Goal: Check status: Check status

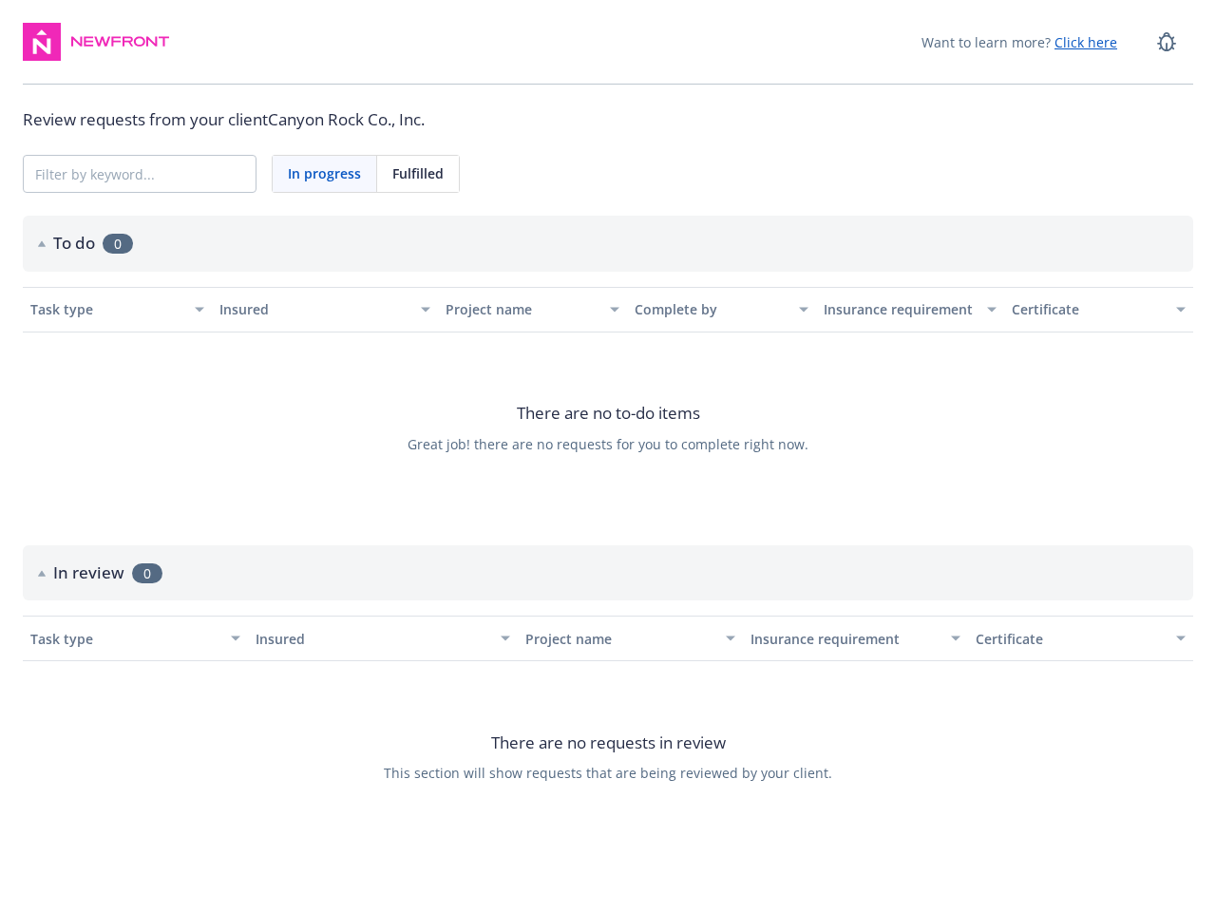
click at [608, 445] on span "Great job! there are no requests for you to complete right now." at bounding box center [607, 444] width 401 height 20
click at [1166, 42] on icon at bounding box center [1166, 41] width 23 height 23
click at [325, 174] on span "In progress" at bounding box center [324, 173] width 73 height 20
click at [418, 174] on span "Fulfilled" at bounding box center [417, 173] width 51 height 20
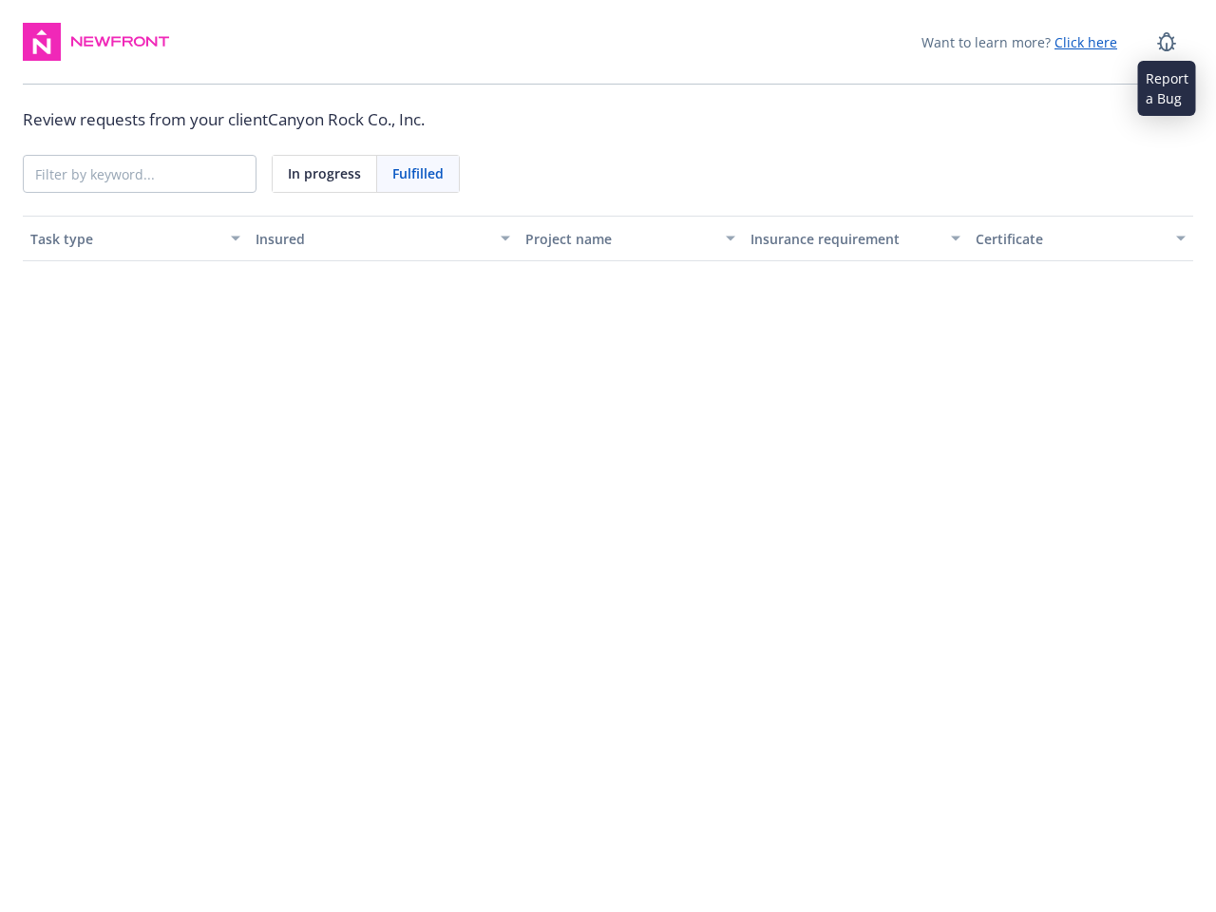
click at [608, 243] on div "Project name" at bounding box center [619, 239] width 189 height 20
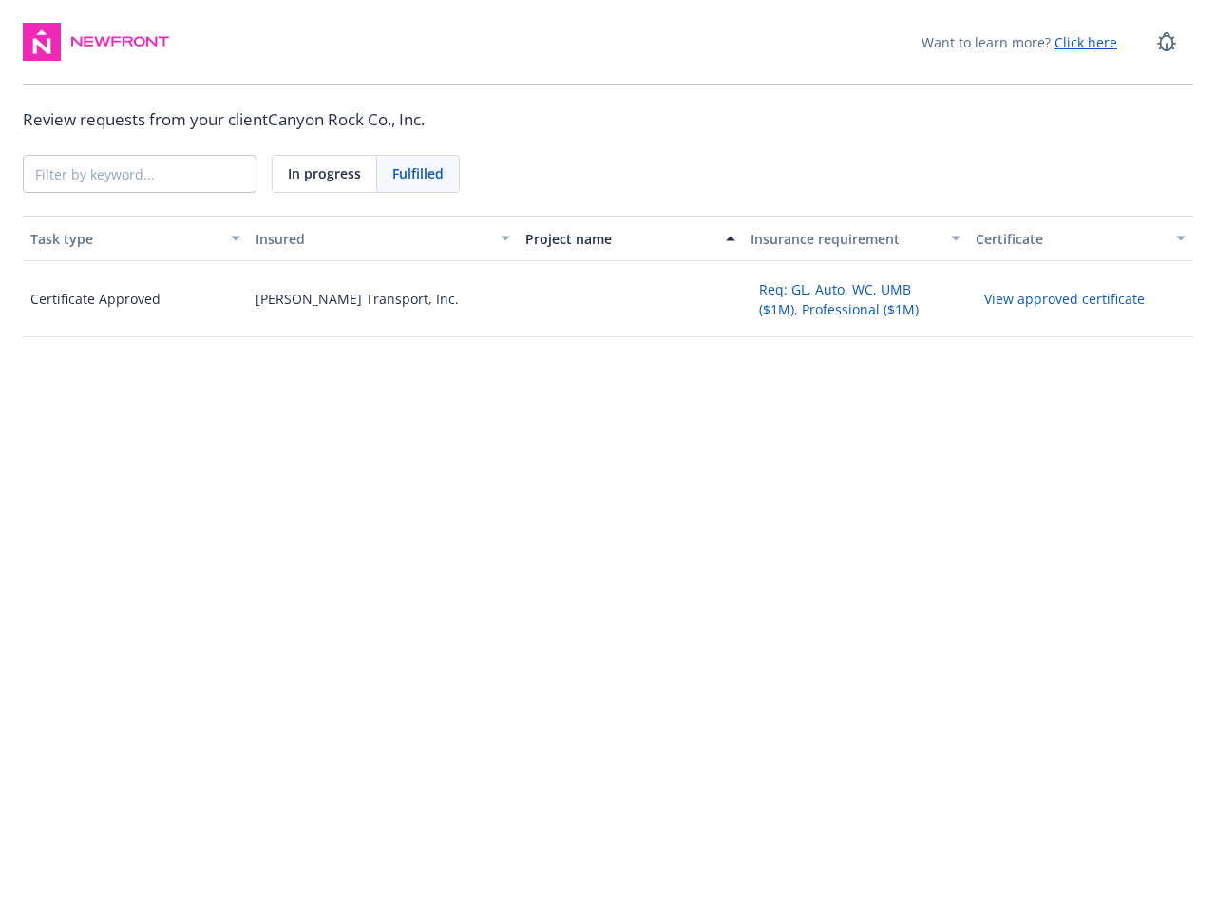
click at [106, 309] on div "Certificate Approved" at bounding box center [95, 299] width 130 height 20
click at [314, 309] on div "[PERSON_NAME] Transport, Inc." at bounding box center [357, 299] width 203 height 20
click at [521, 309] on div at bounding box center [630, 299] width 225 height 76
click at [710, 309] on div at bounding box center [630, 299] width 225 height 76
click at [899, 309] on button "Req: GL, Auto, WC, UMB ($1M), Professional ($1M)" at bounding box center [855, 299] width 210 height 49
